Goal: Find specific page/section: Find specific page/section

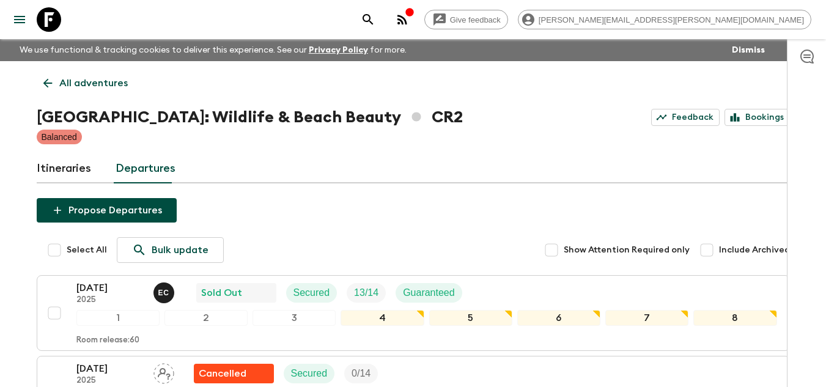
click at [61, 18] on link at bounding box center [49, 19] width 34 height 34
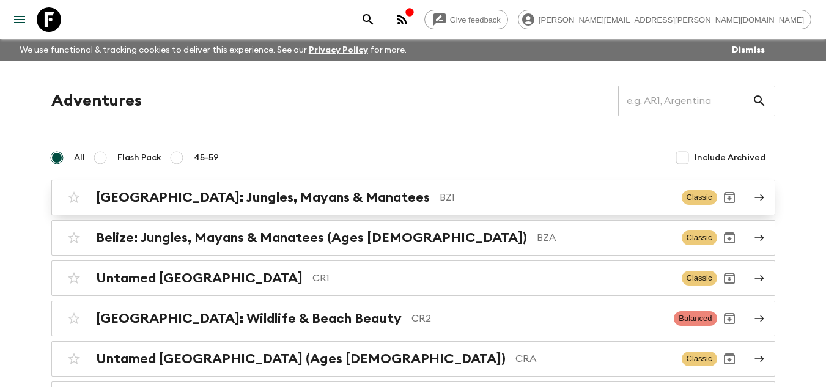
click at [440, 193] on p "BZ1" at bounding box center [556, 197] width 232 height 15
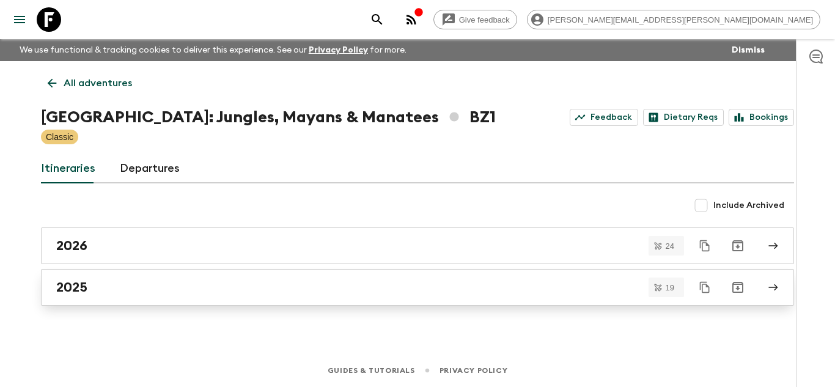
click at [286, 301] on link "2025" at bounding box center [417, 287] width 753 height 37
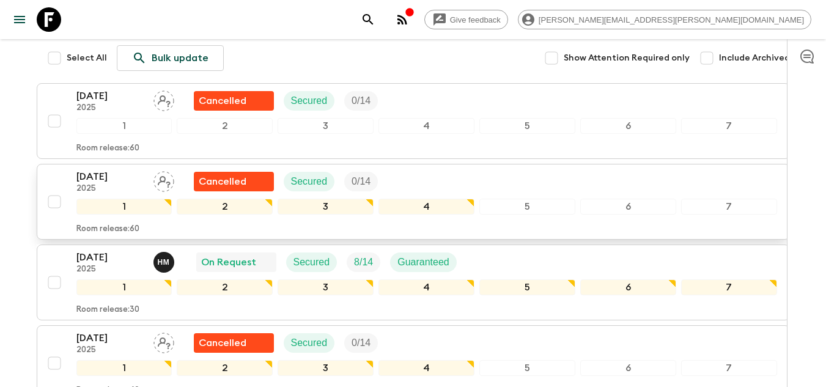
scroll to position [183, 0]
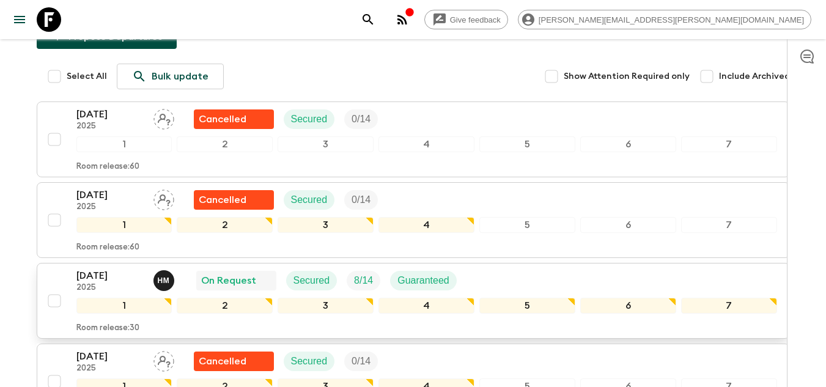
click at [68, 268] on div "[DATE] 2025 H M On Request Secured 8 / 14 Guaranteed 1 2 3 4 5 6 7 Room release…" at bounding box center [409, 300] width 735 height 65
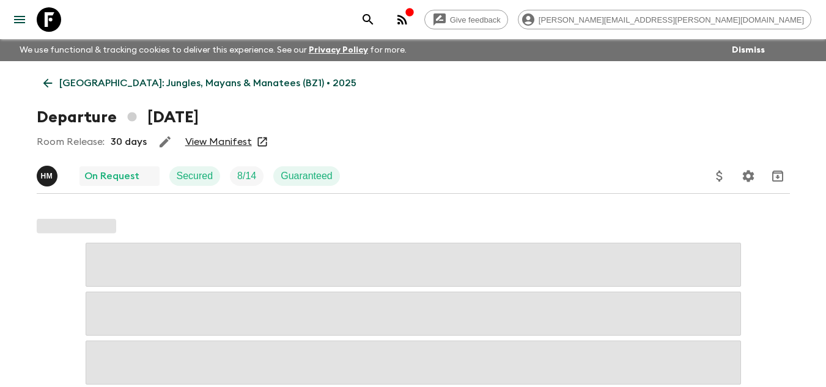
click at [201, 147] on link "View Manifest" at bounding box center [218, 142] width 67 height 12
